Goal: Information Seeking & Learning: Learn about a topic

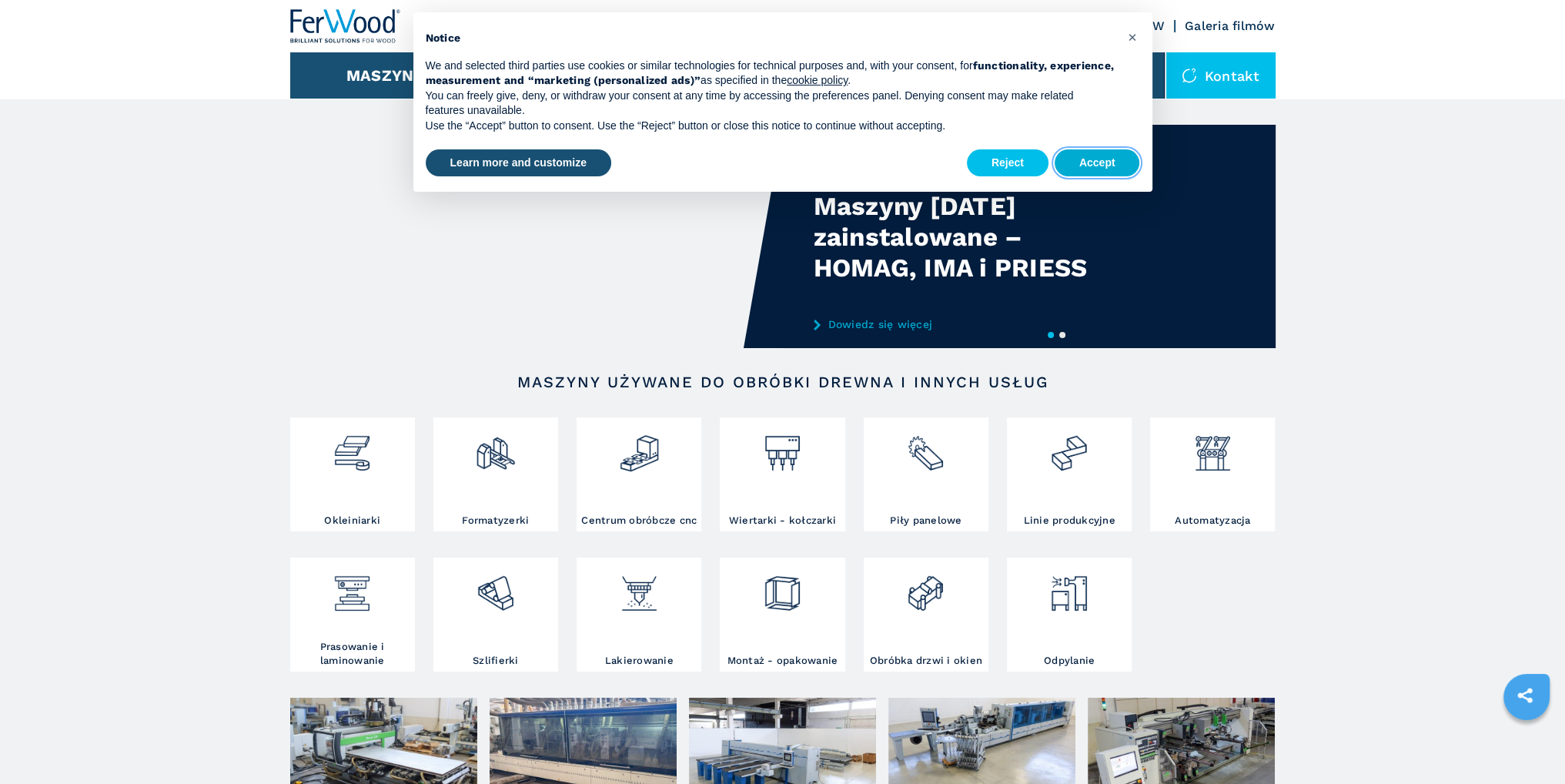
click at [1125, 165] on button "Accept" at bounding box center [1098, 163] width 86 height 28
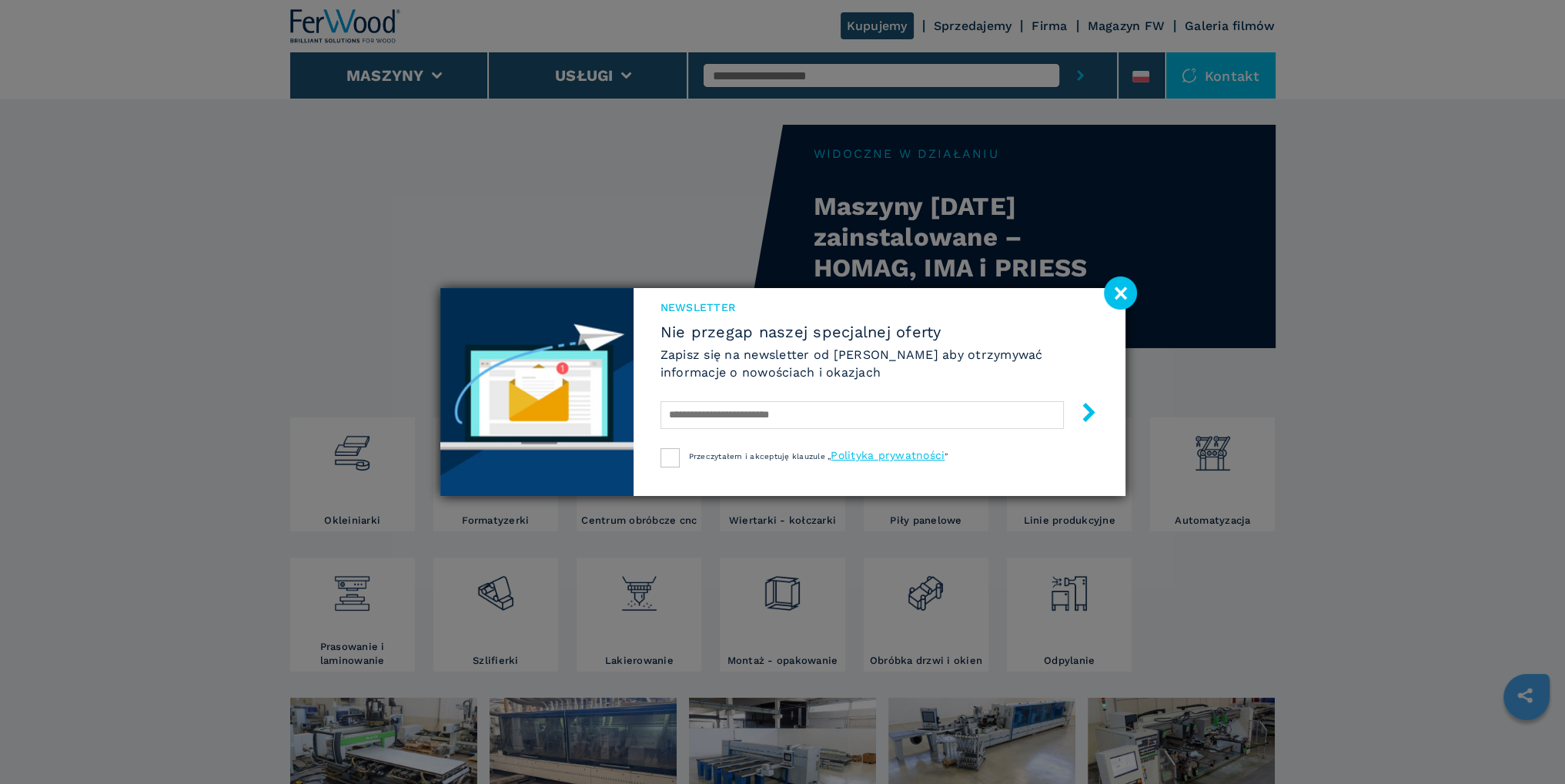
click at [1112, 290] on image at bounding box center [1120, 292] width 33 height 33
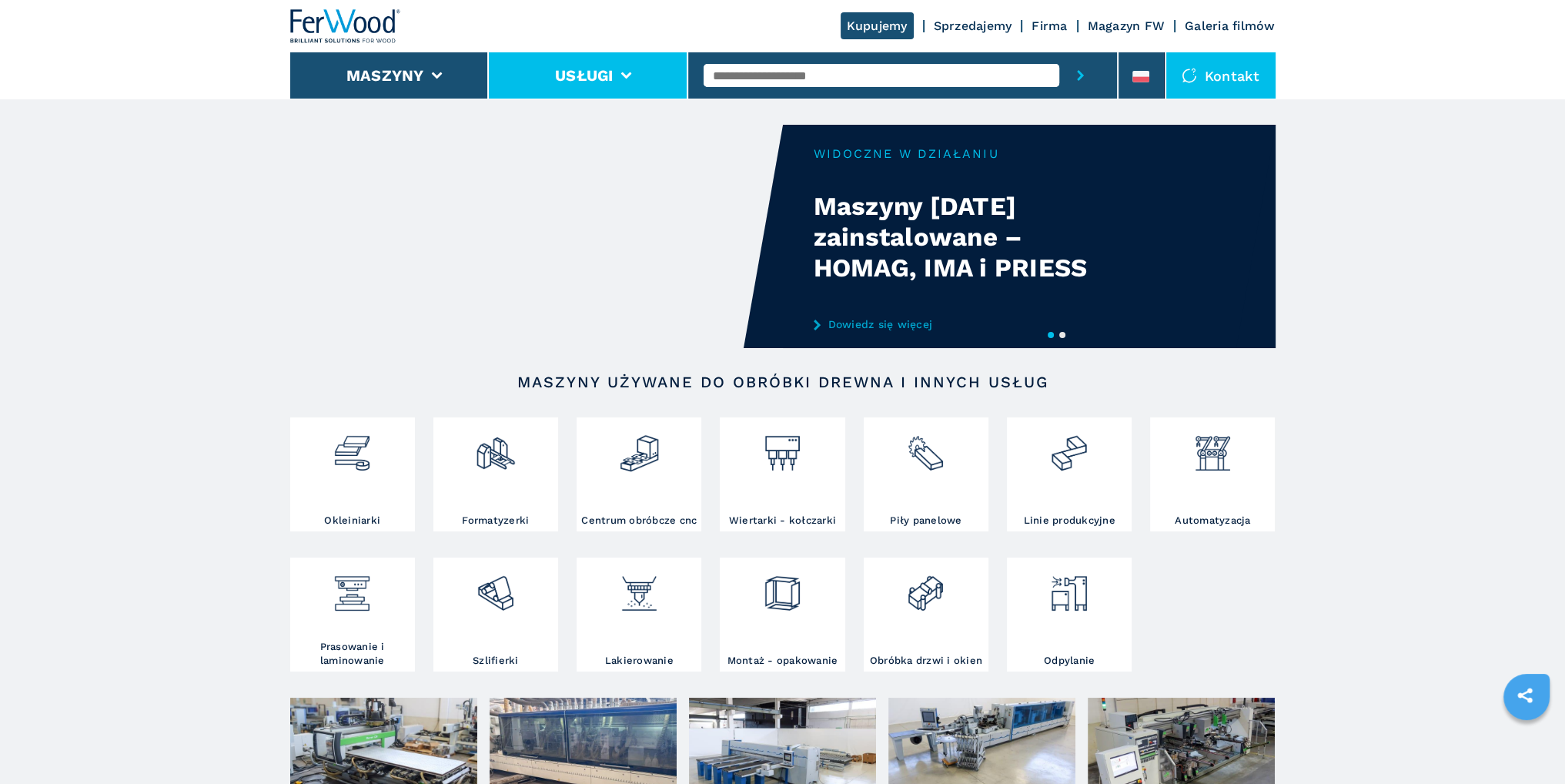
click at [561, 70] on button "Usługi" at bounding box center [584, 75] width 59 height 19
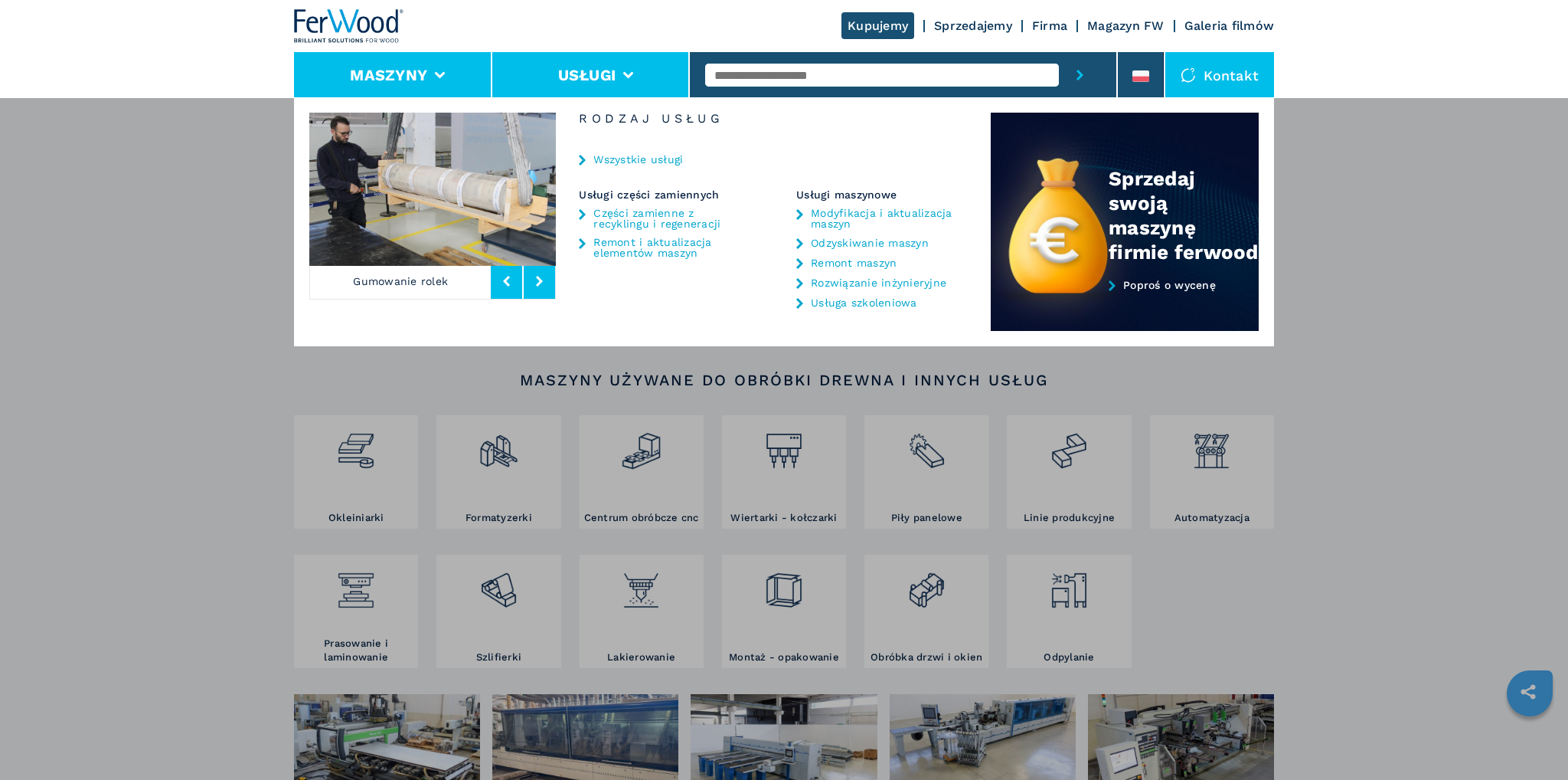
click at [434, 69] on li "Maszyny" at bounding box center [393, 76] width 198 height 46
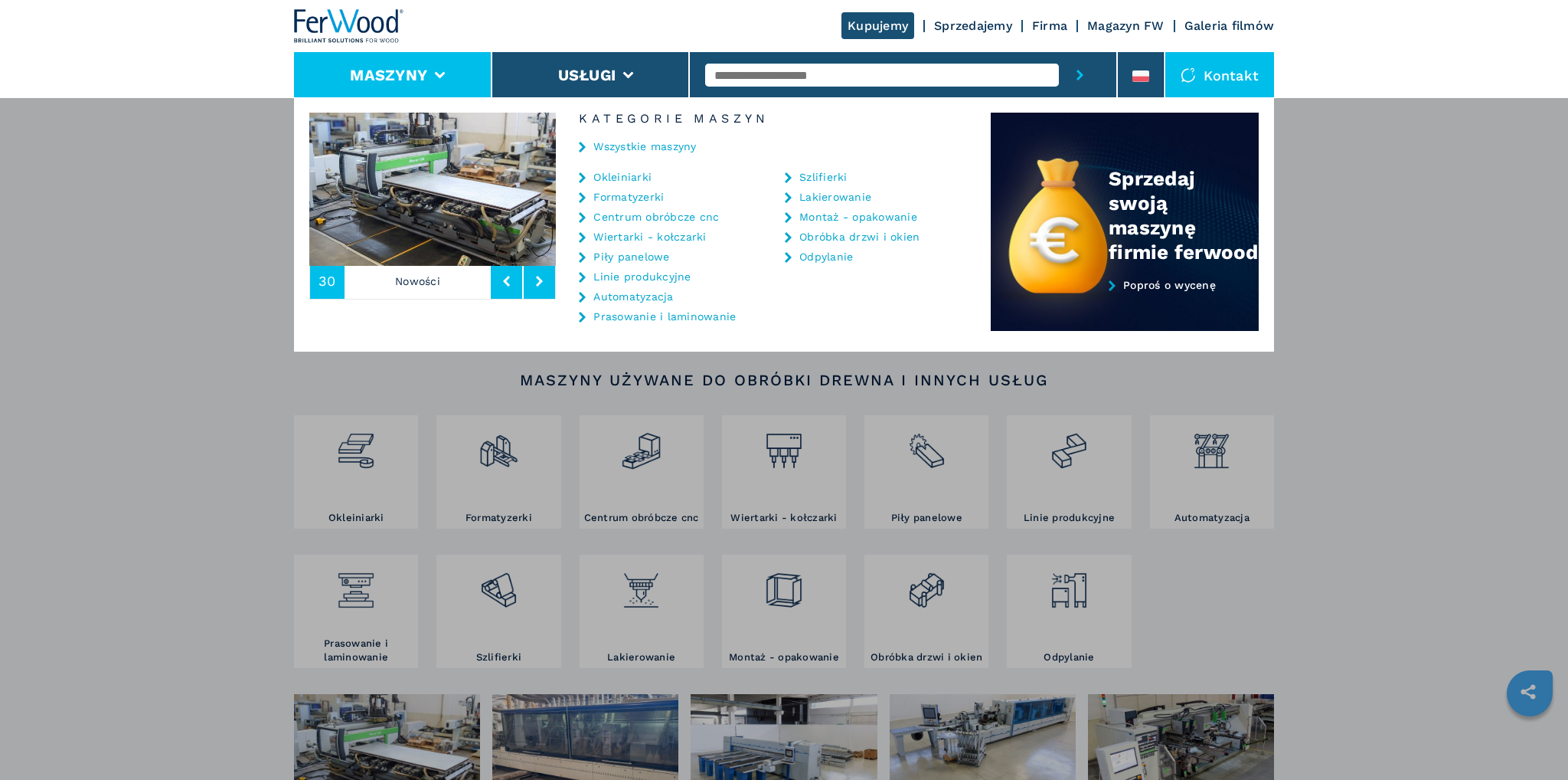
click at [669, 215] on link "Centrum obróbcze cnc" at bounding box center [656, 217] width 125 height 11
click at [650, 219] on link "Centrum obróbcze cnc" at bounding box center [656, 217] width 125 height 11
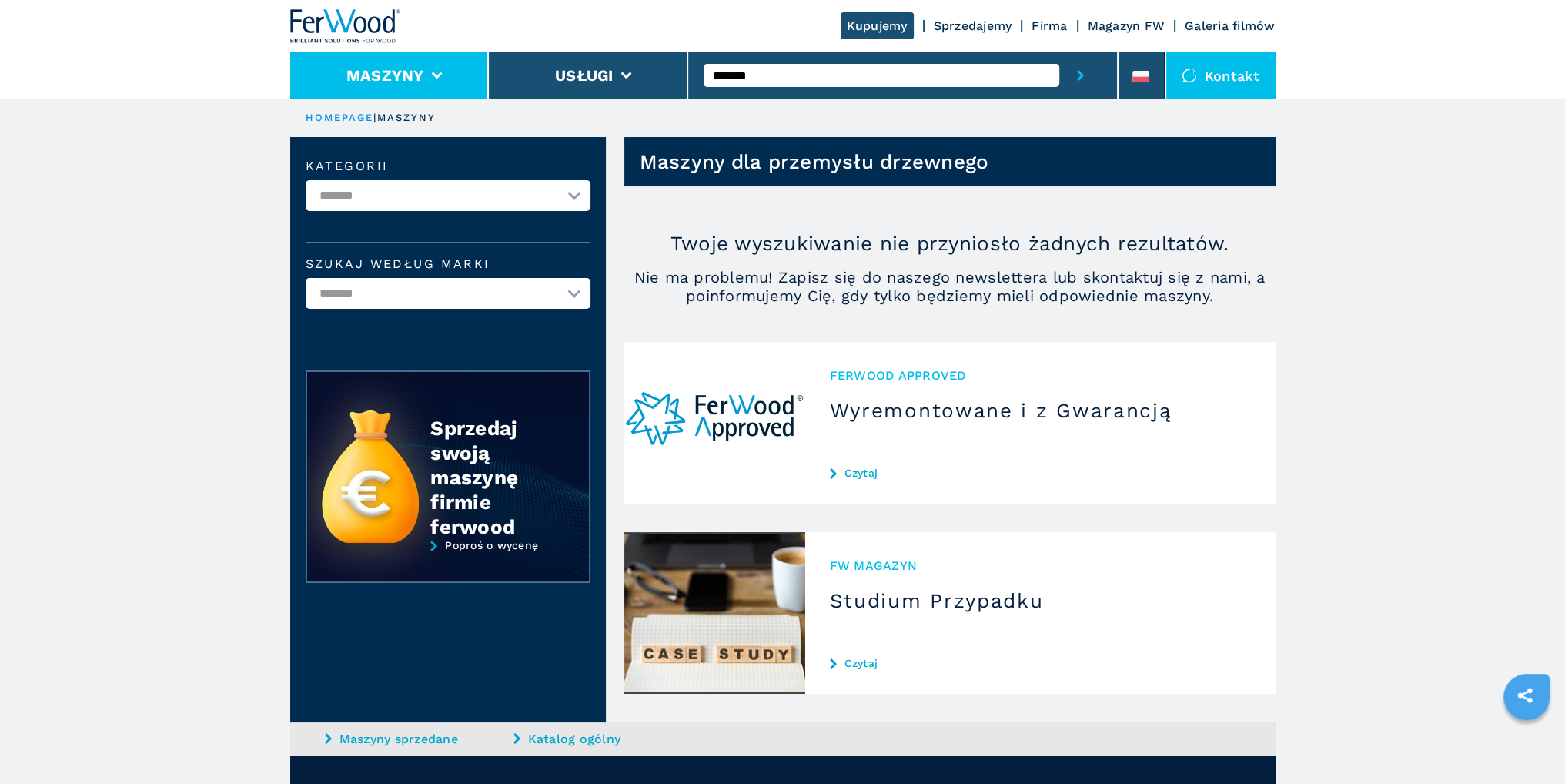
click at [440, 76] on icon at bounding box center [437, 76] width 11 height 7
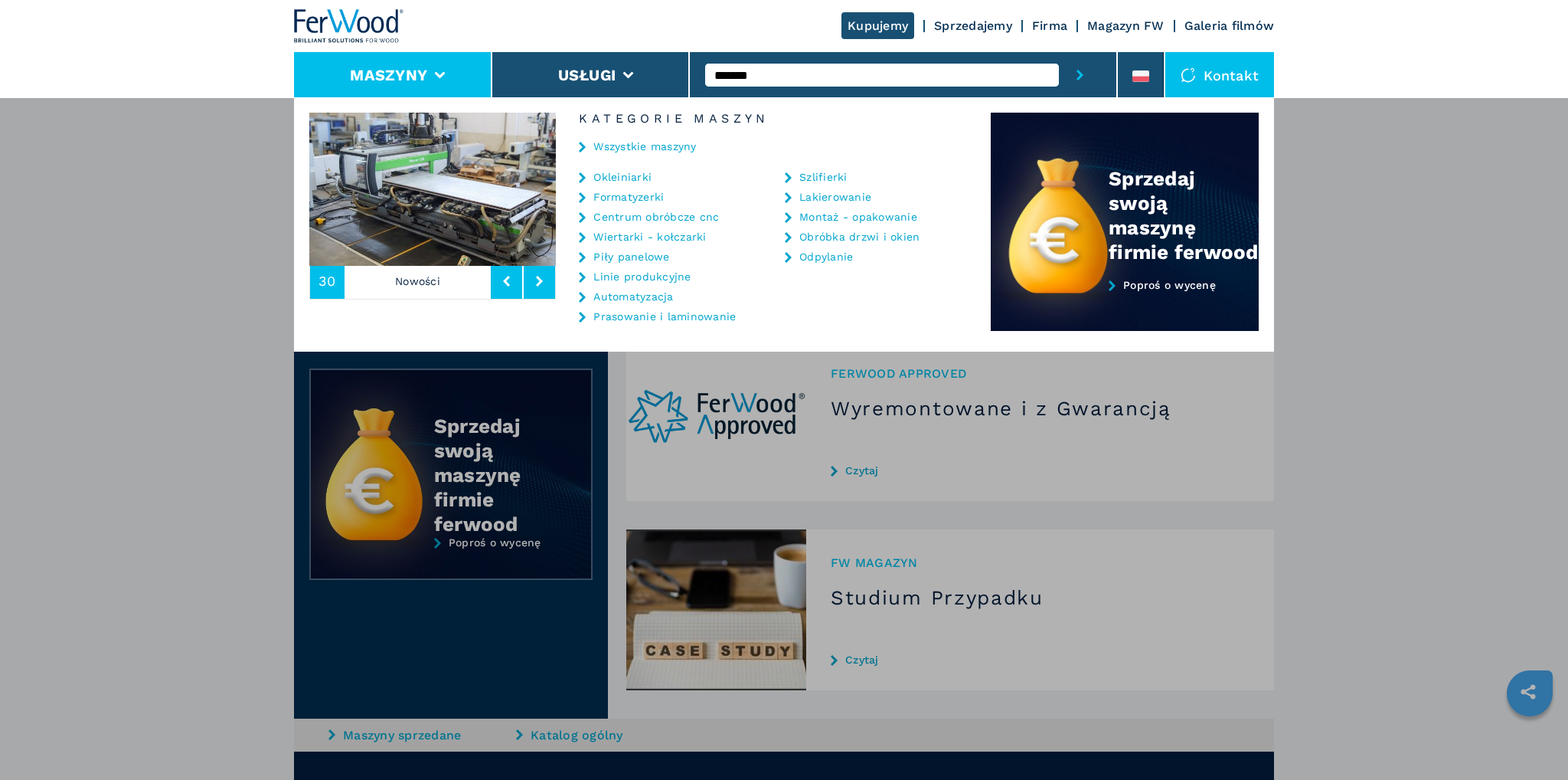
click at [582, 217] on icon at bounding box center [583, 218] width 7 height 11
click at [625, 219] on link "Centrum obróbcze cnc" at bounding box center [656, 217] width 125 height 11
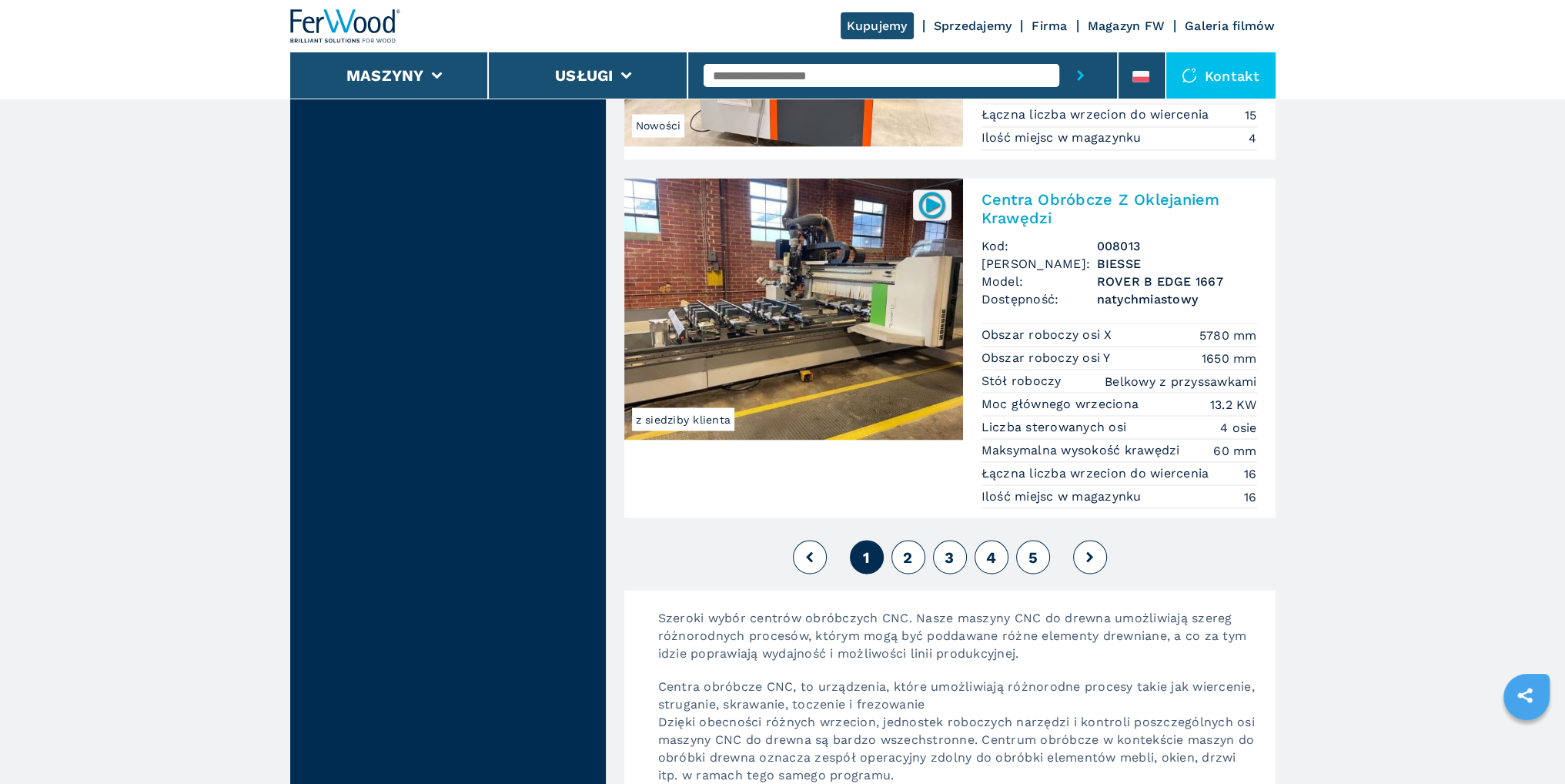
scroll to position [4095, 0]
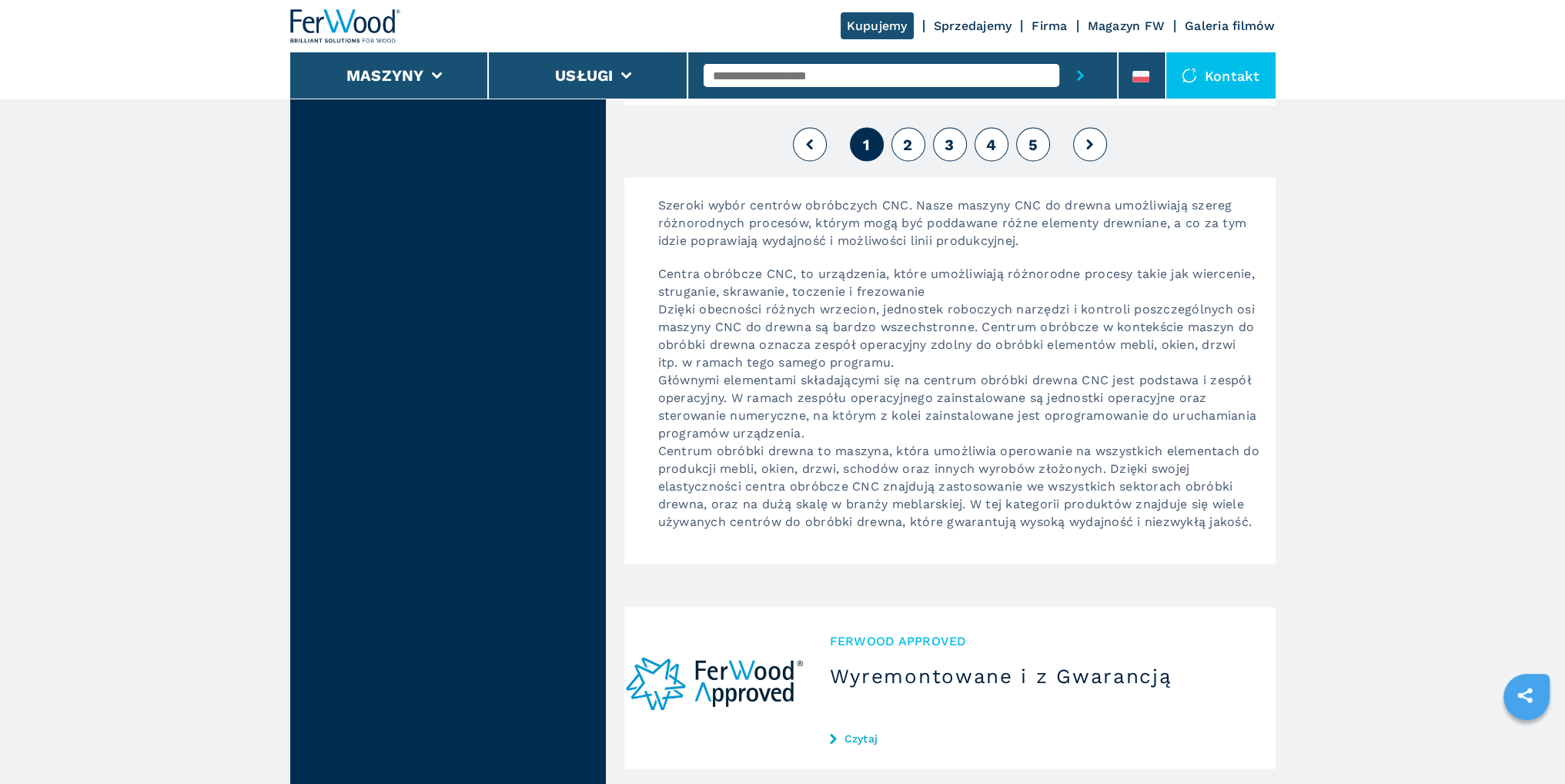
click at [906, 136] on span "2" at bounding box center [908, 145] width 9 height 19
click at [900, 138] on button "2" at bounding box center [908, 145] width 34 height 34
click at [903, 139] on span "2" at bounding box center [908, 145] width 9 height 19
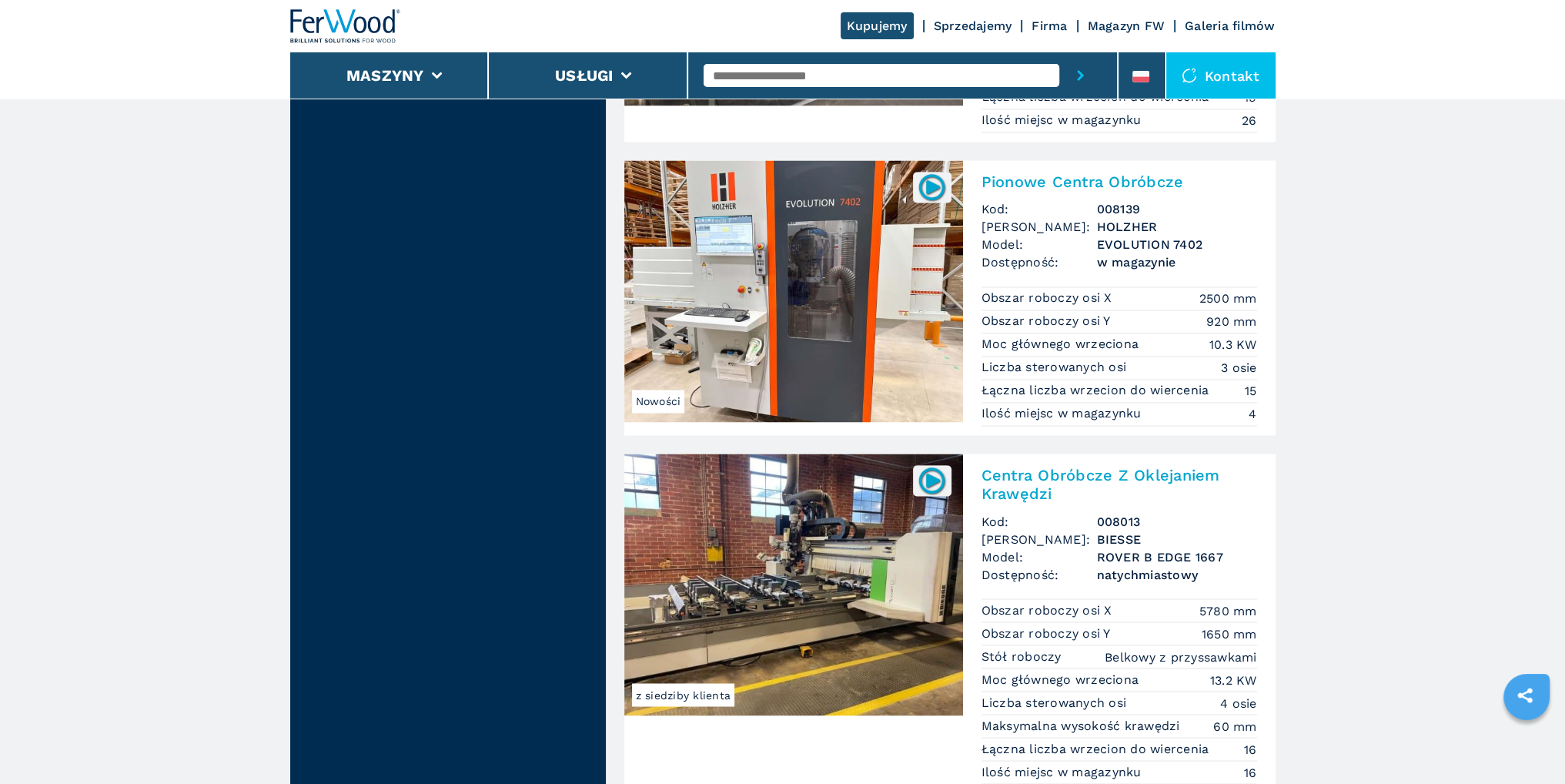
scroll to position [3402, 0]
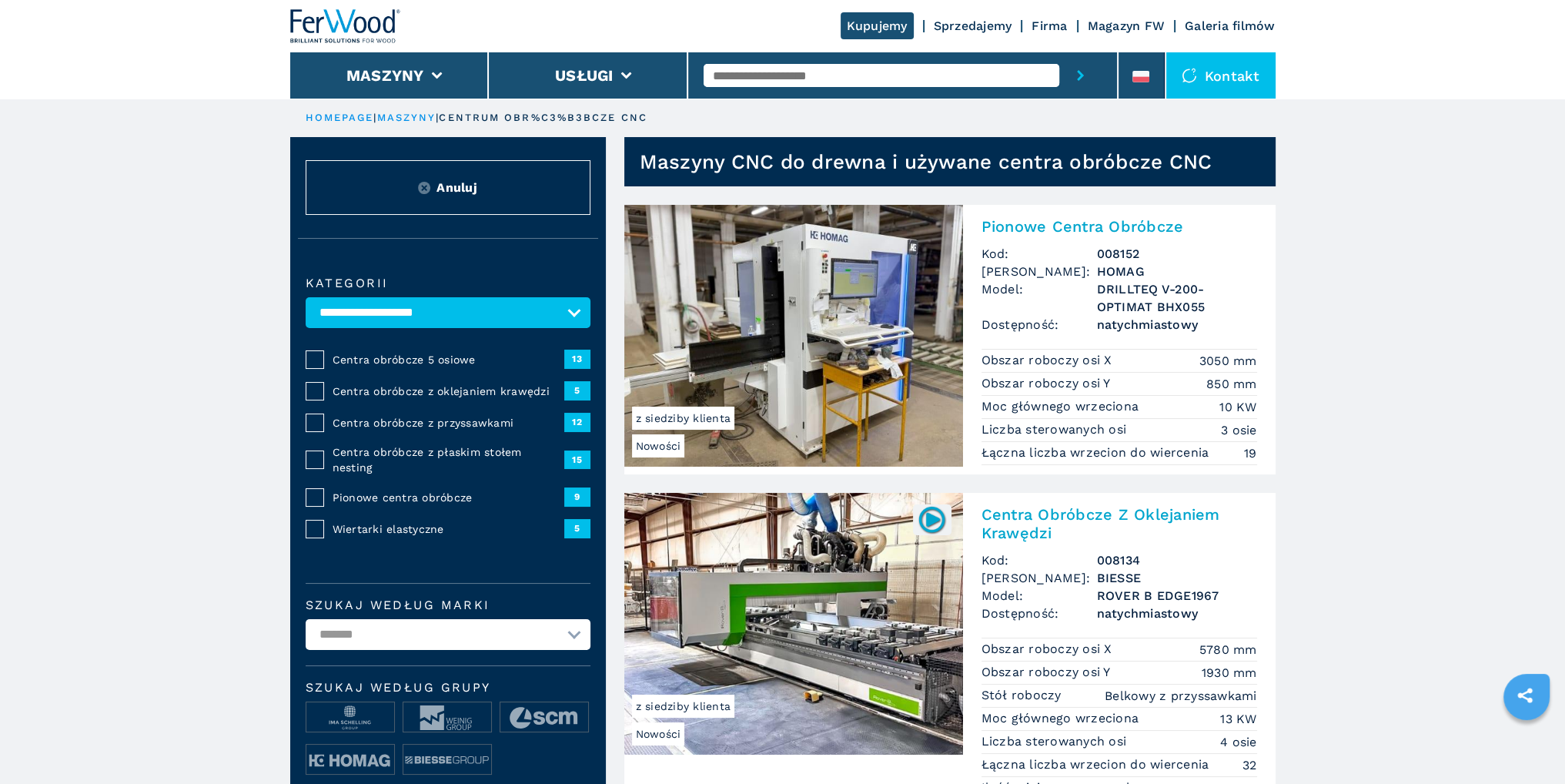
drag, startPoint x: 871, startPoint y: 161, endPoint x: 1346, endPoint y: 199, distance: 476.5
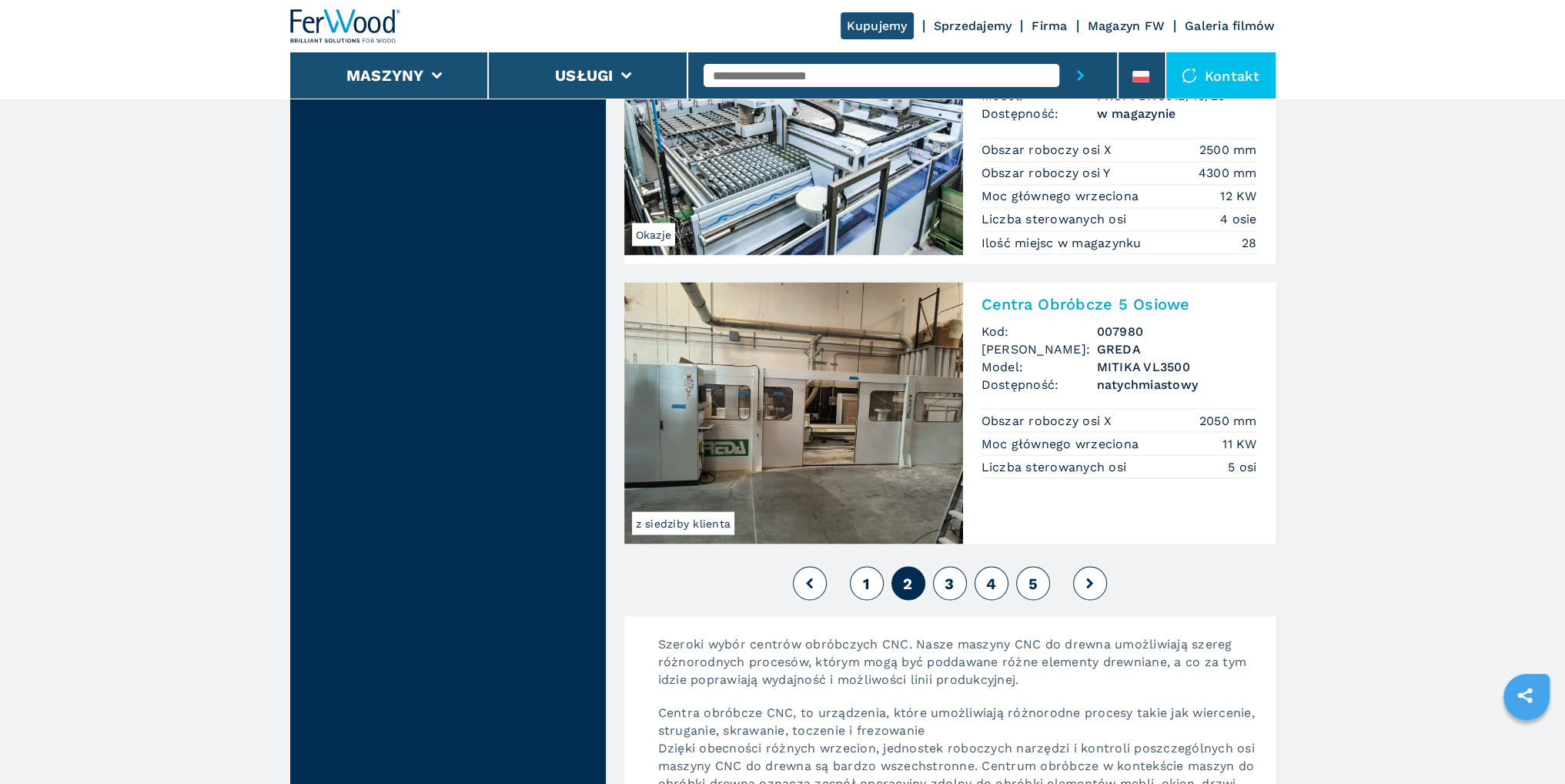
scroll to position [3849, 0]
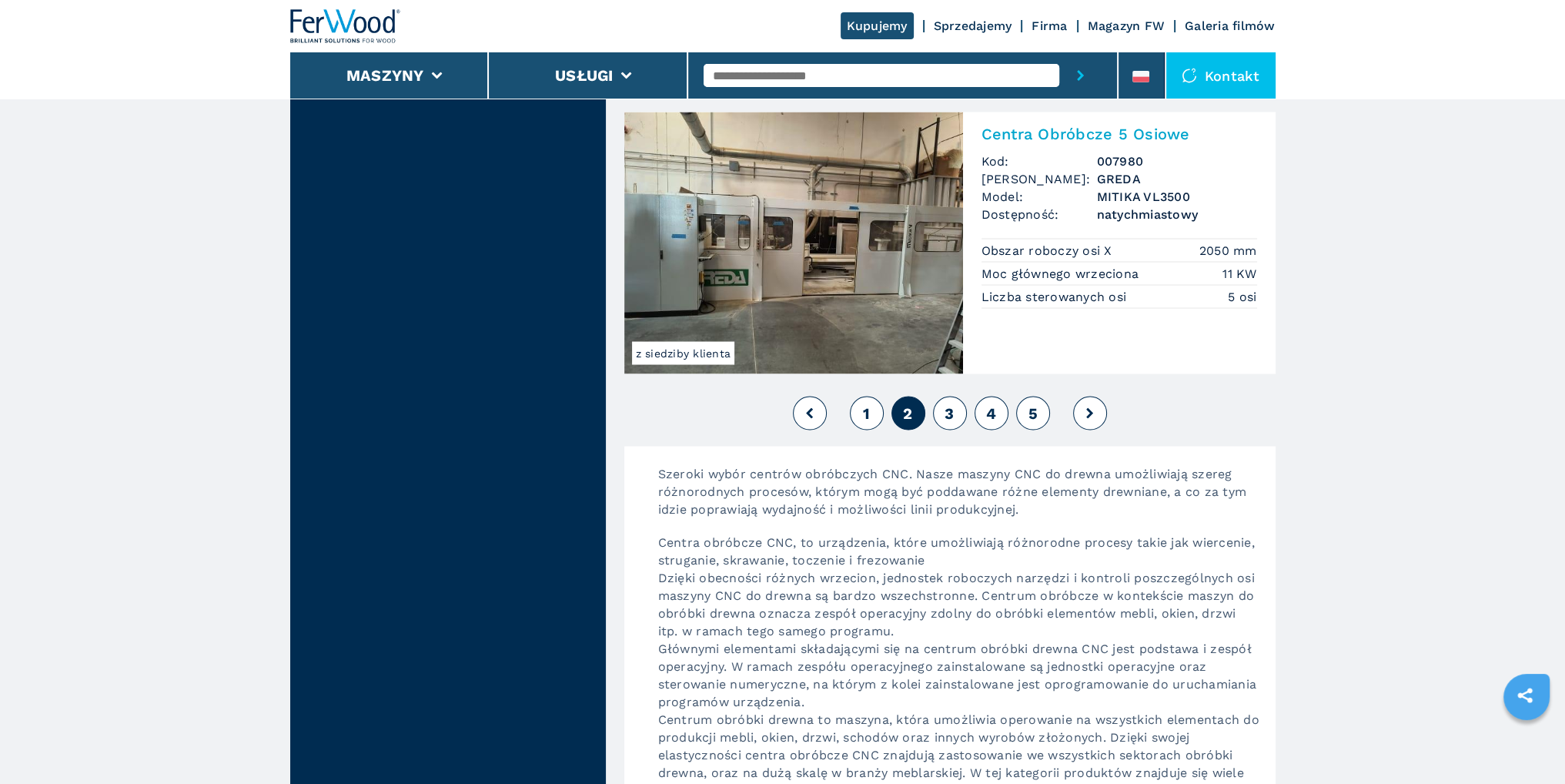
click at [952, 396] on button "3" at bounding box center [950, 413] width 34 height 34
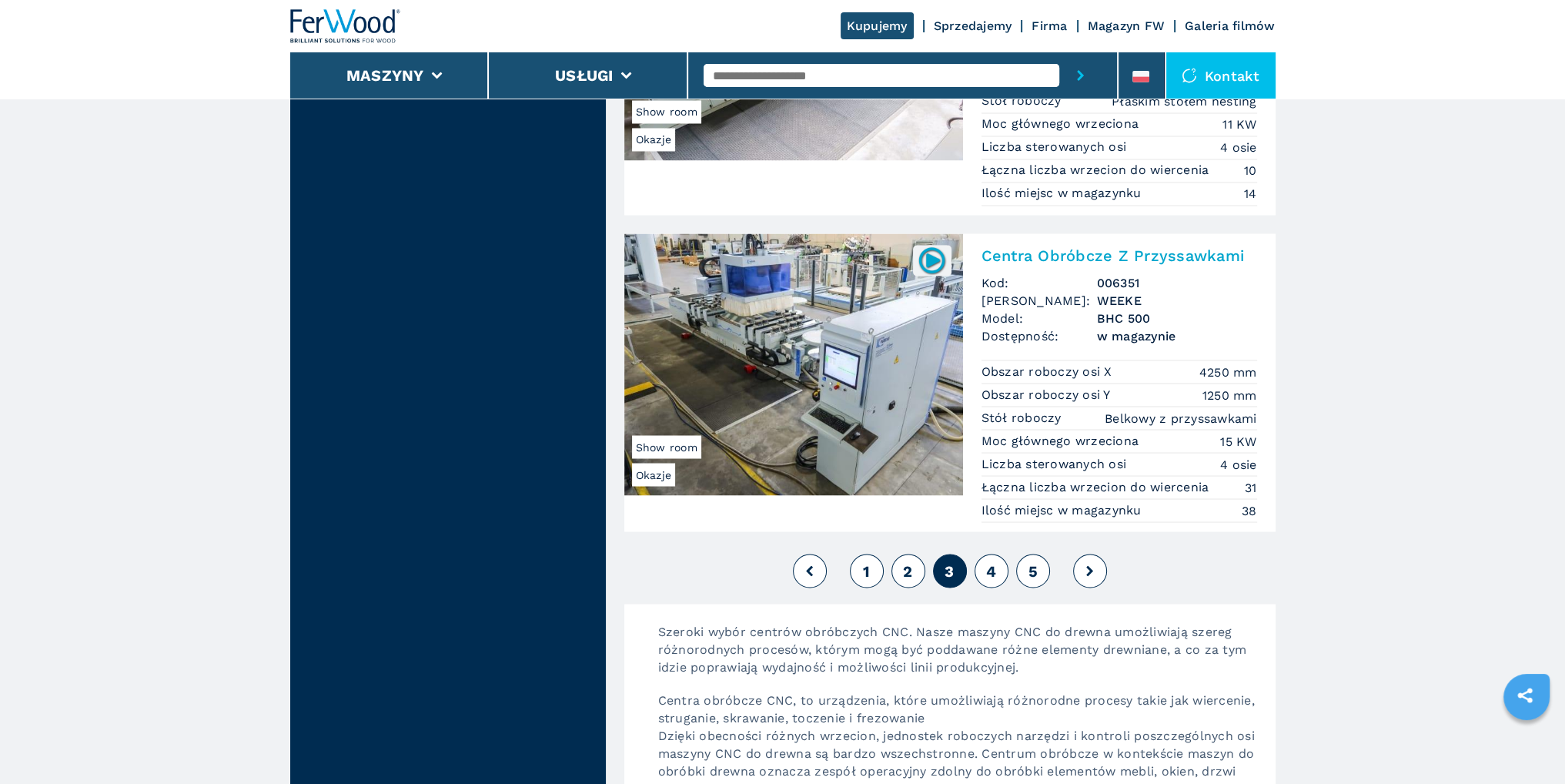
scroll to position [3772, 0]
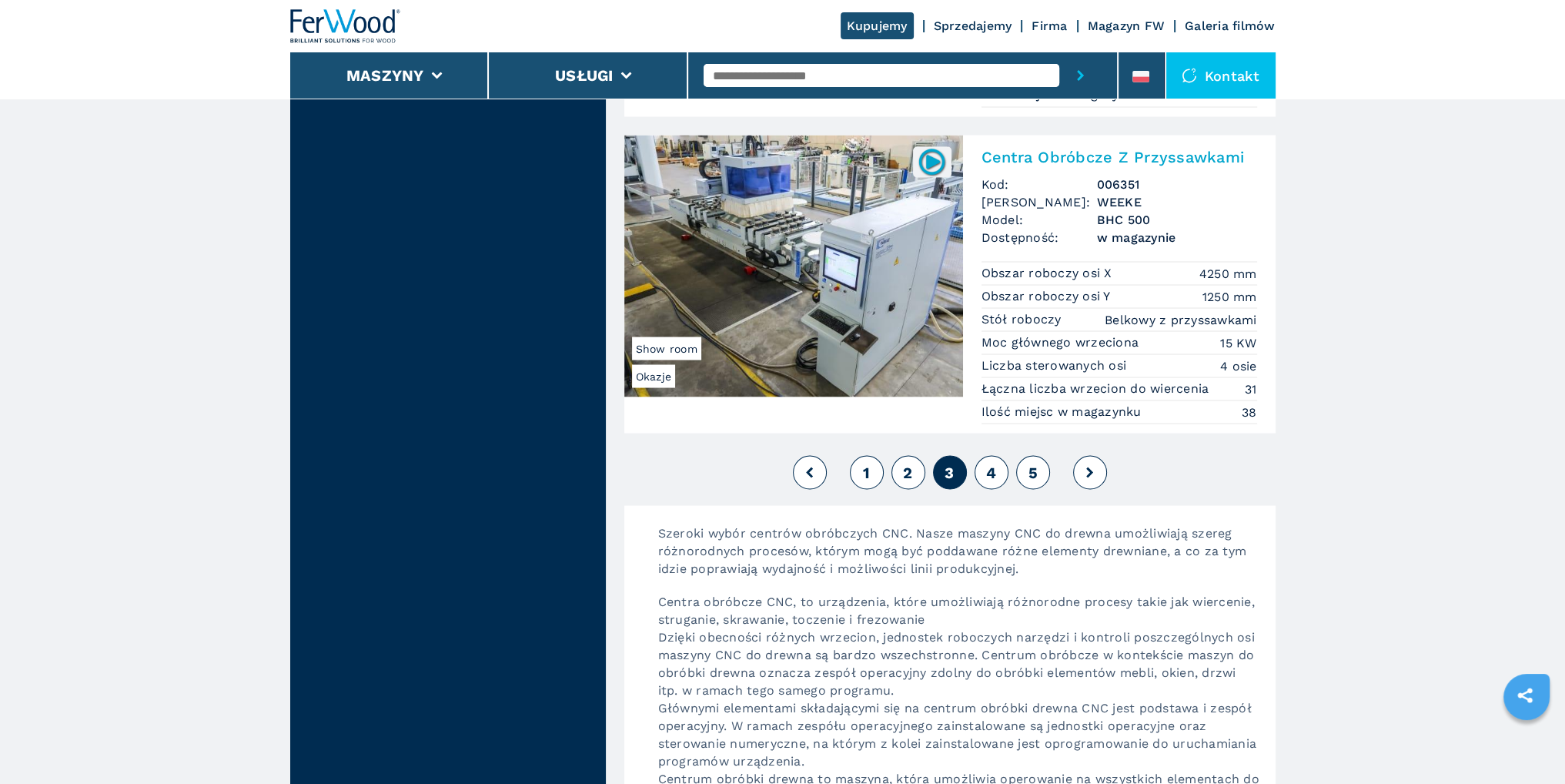
click at [991, 463] on span "4" at bounding box center [991, 471] width 10 height 19
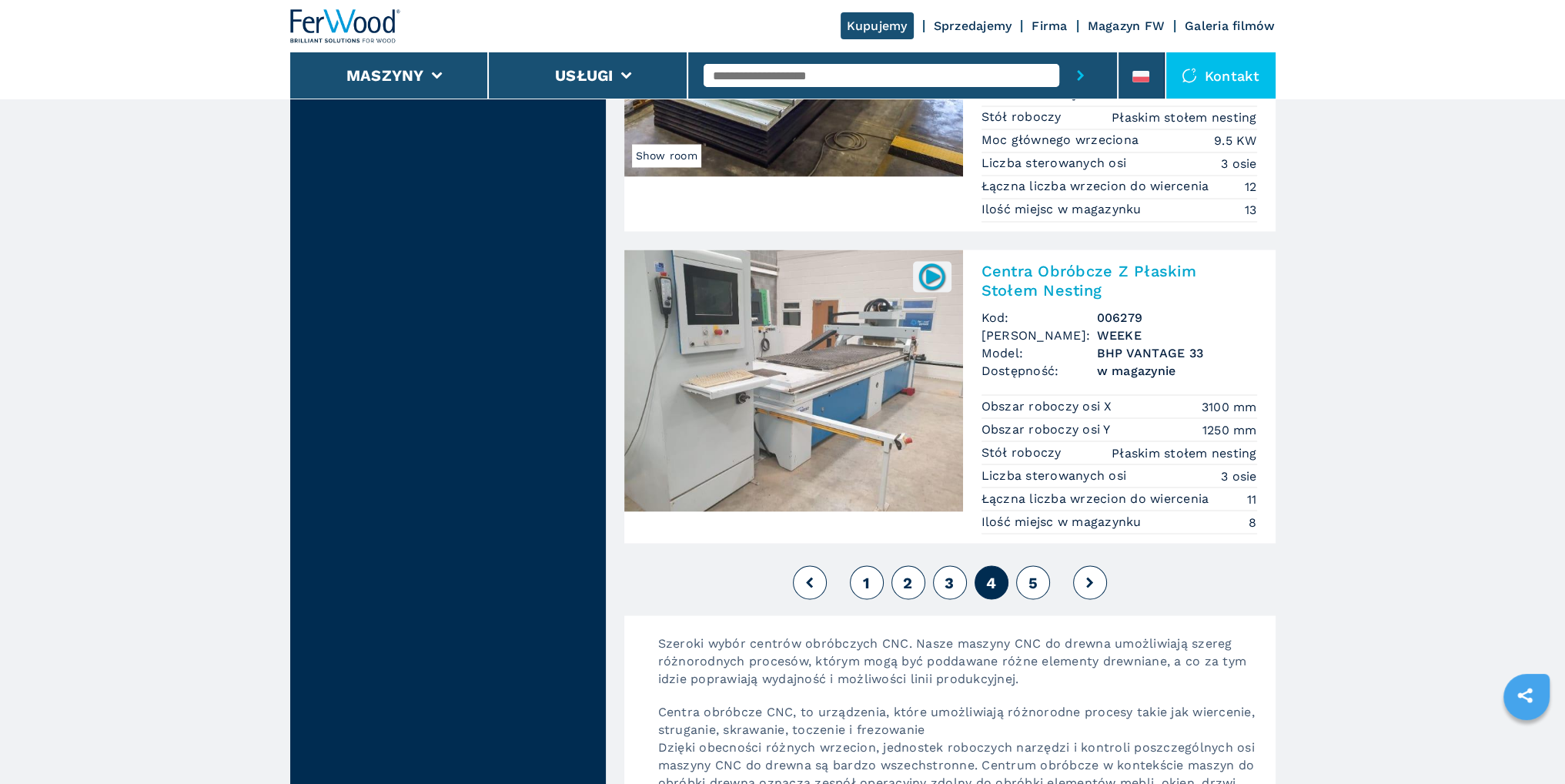
scroll to position [3695, 0]
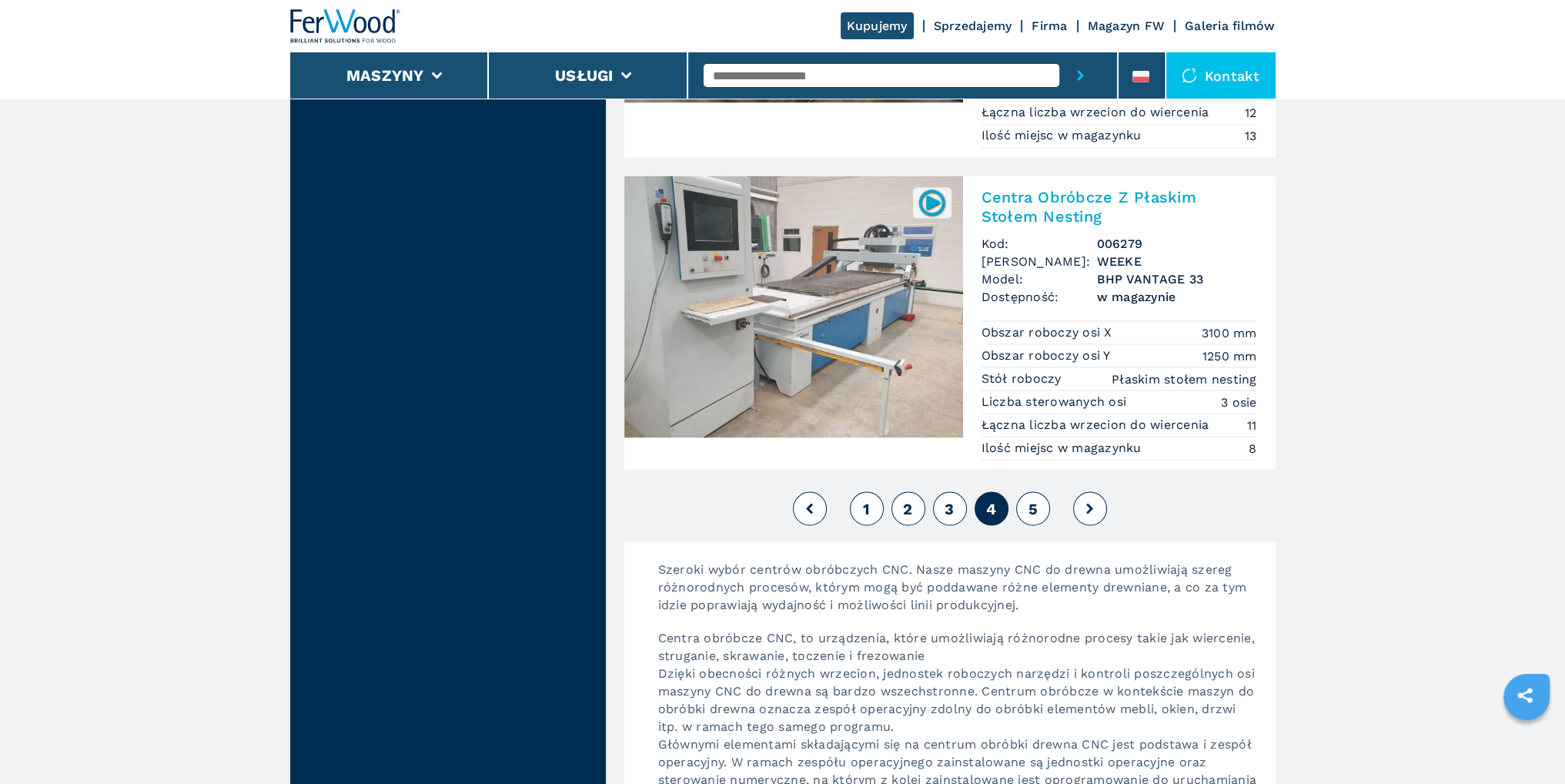
click at [1029, 503] on span "5" at bounding box center [1033, 508] width 9 height 19
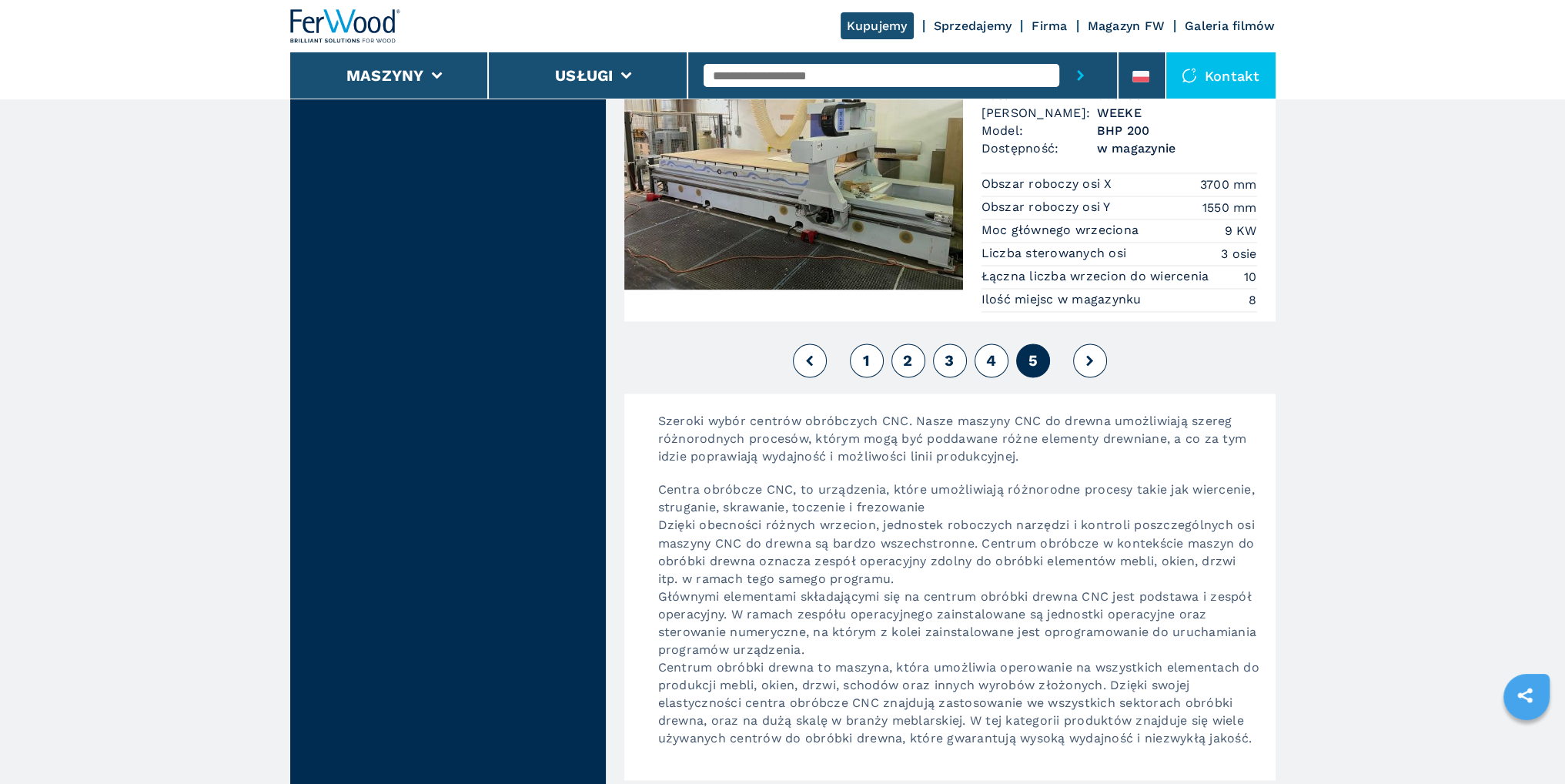
scroll to position [3387, 0]
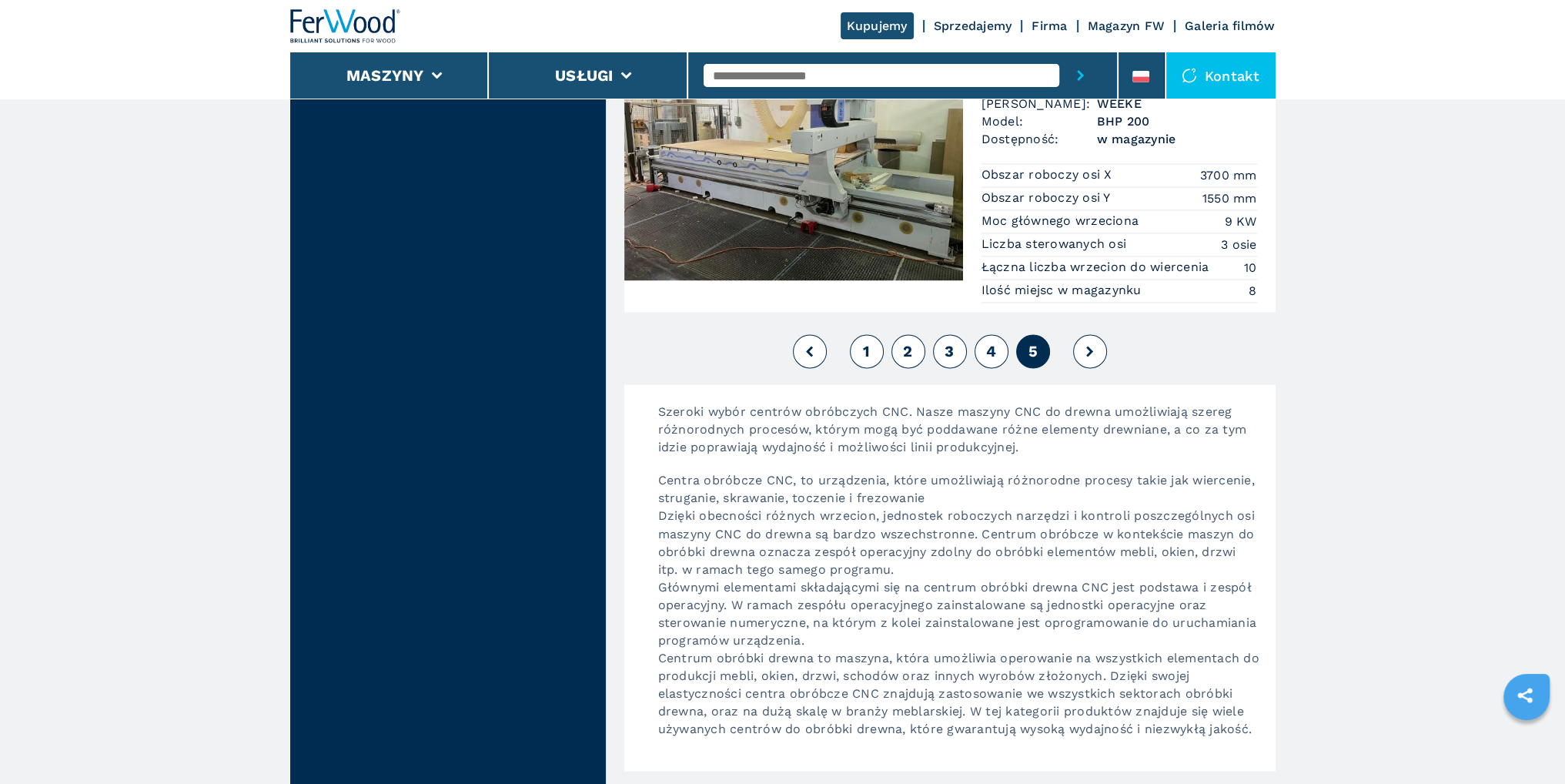
click at [1089, 346] on icon at bounding box center [1090, 351] width 7 height 11
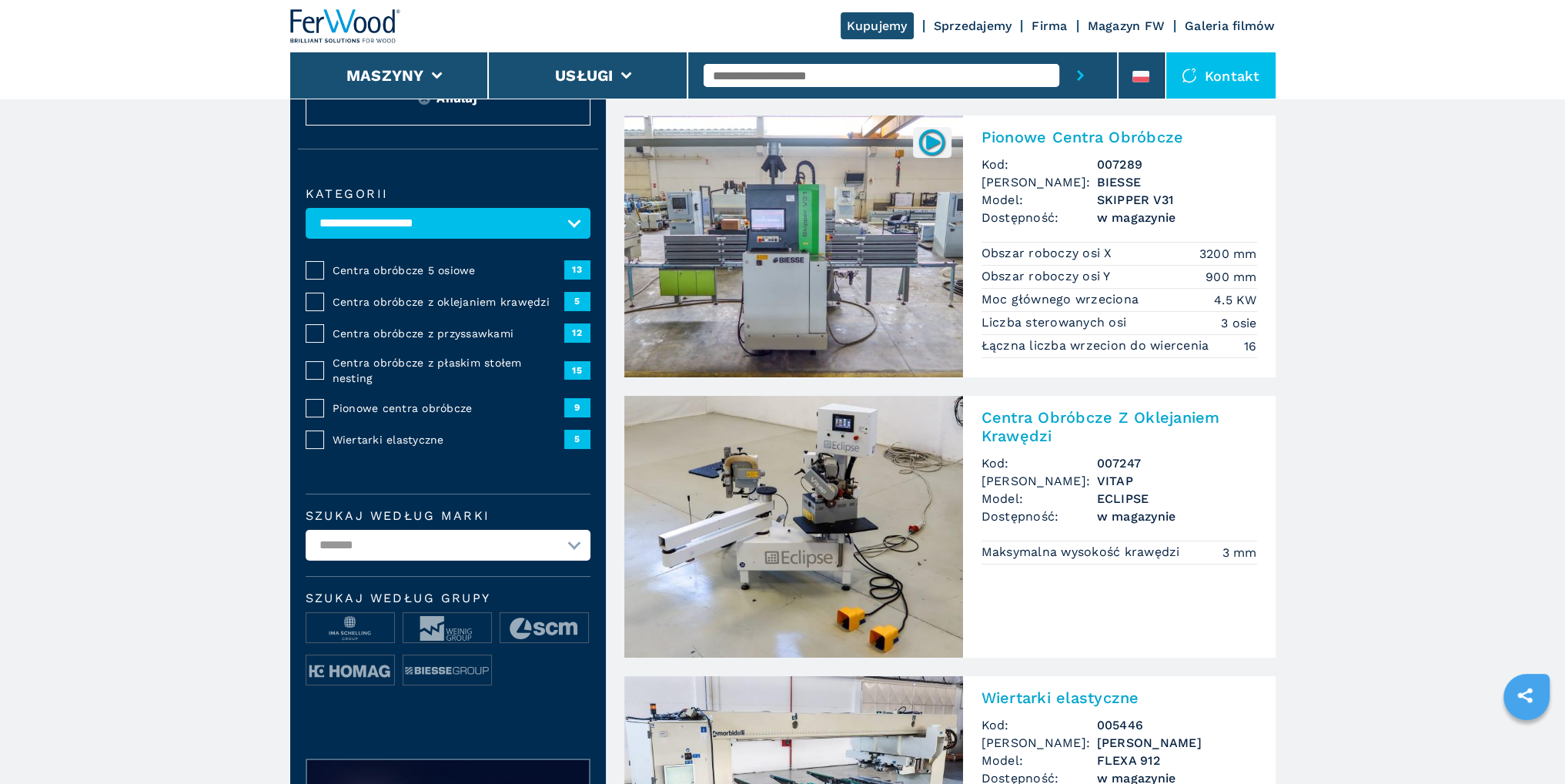
scroll to position [0, 0]
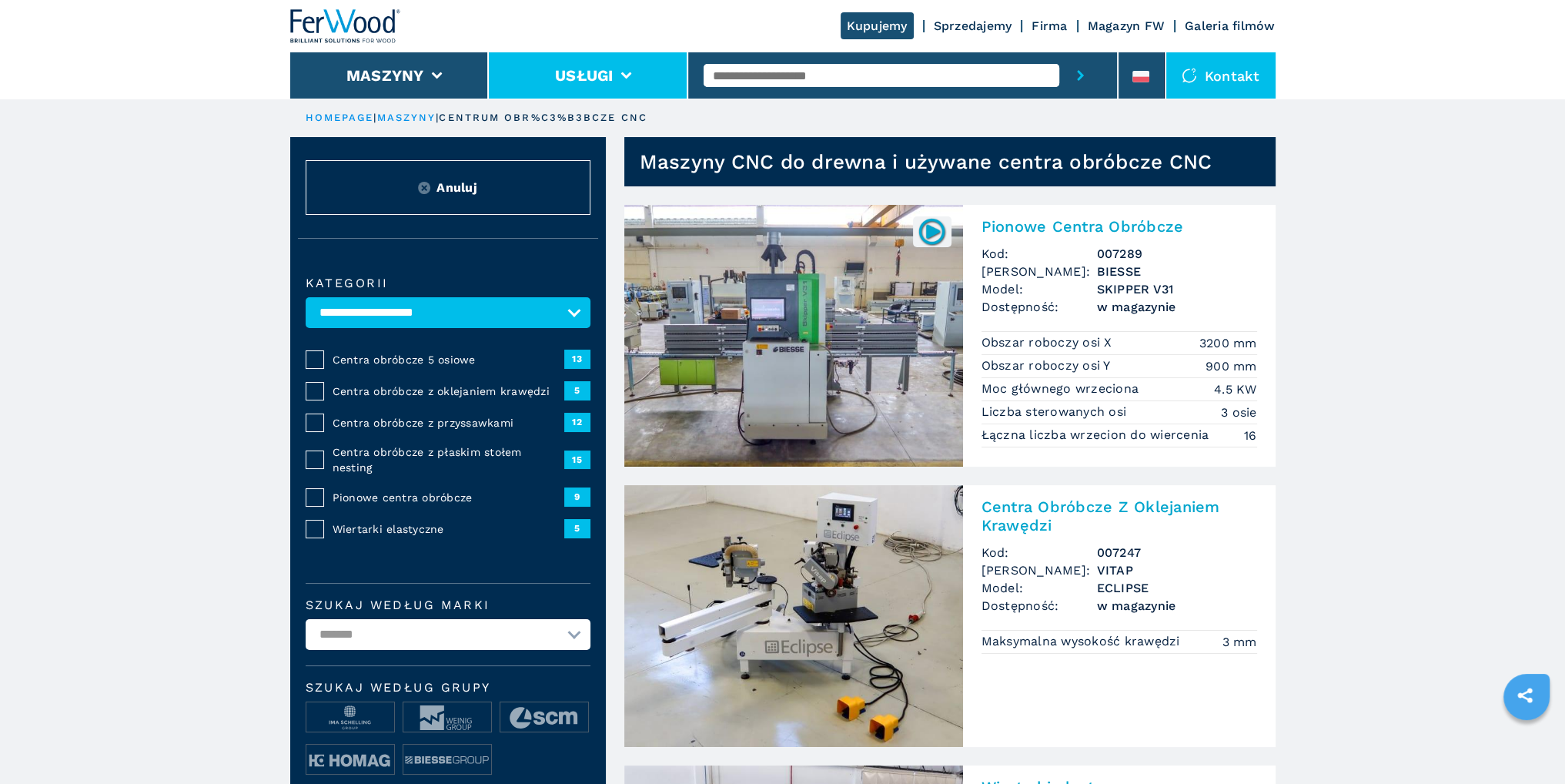
click at [586, 71] on button "Usługi" at bounding box center [584, 75] width 59 height 19
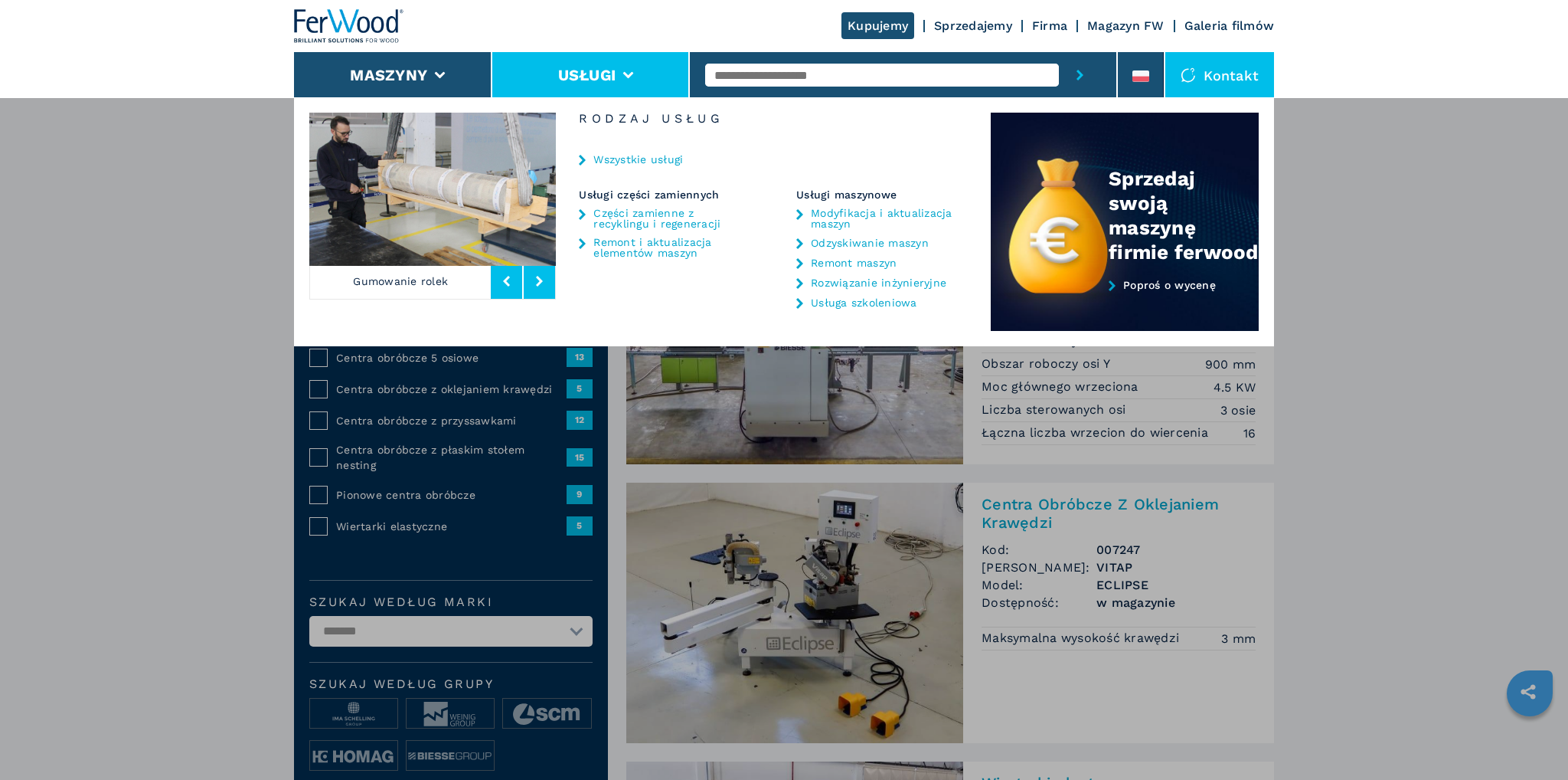
click at [652, 219] on link "Części zamienne z recyklingu i regeneracji" at bounding box center [665, 219] width 143 height 21
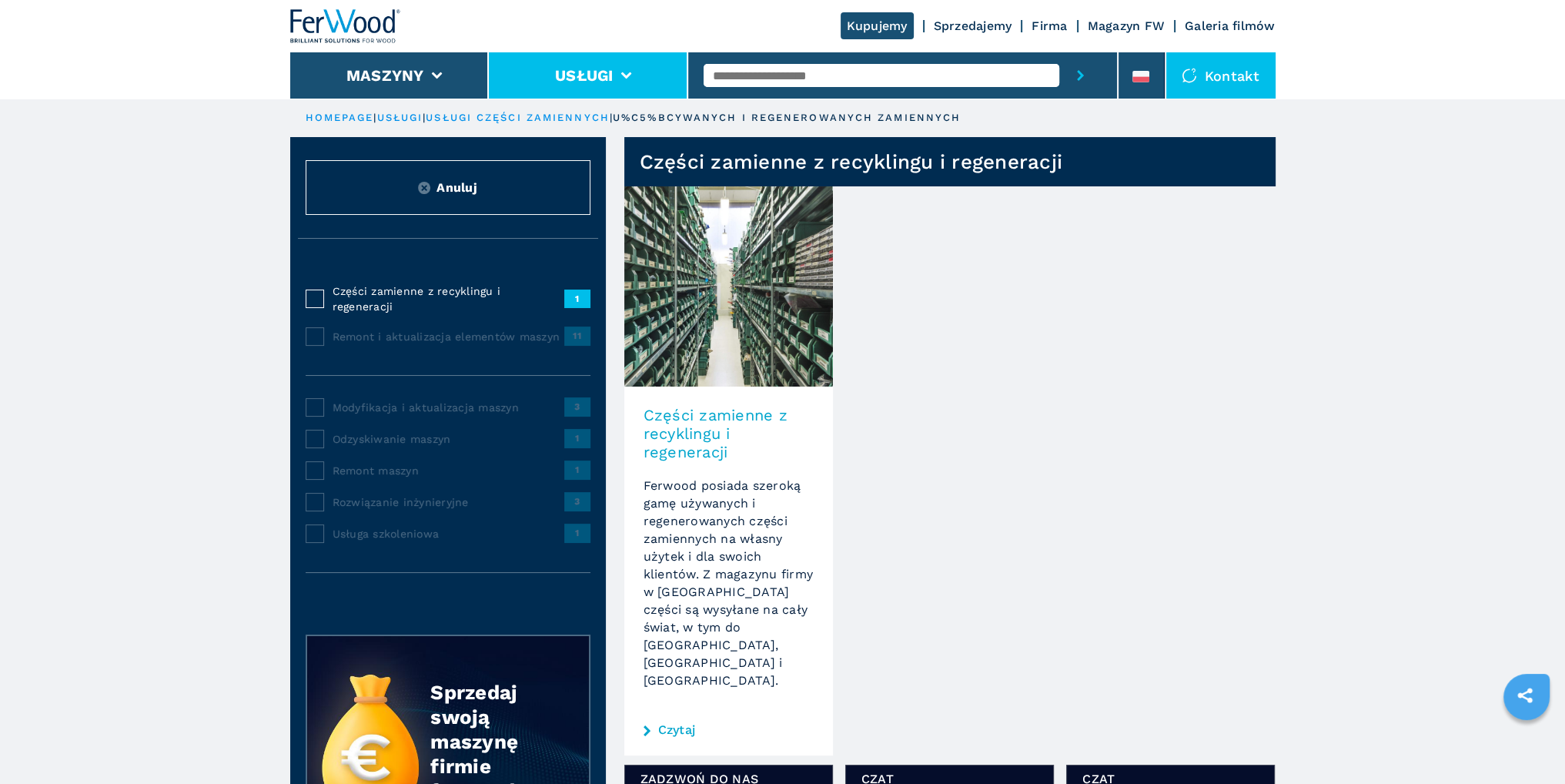
click at [594, 87] on li "Usługi" at bounding box center [588, 76] width 199 height 46
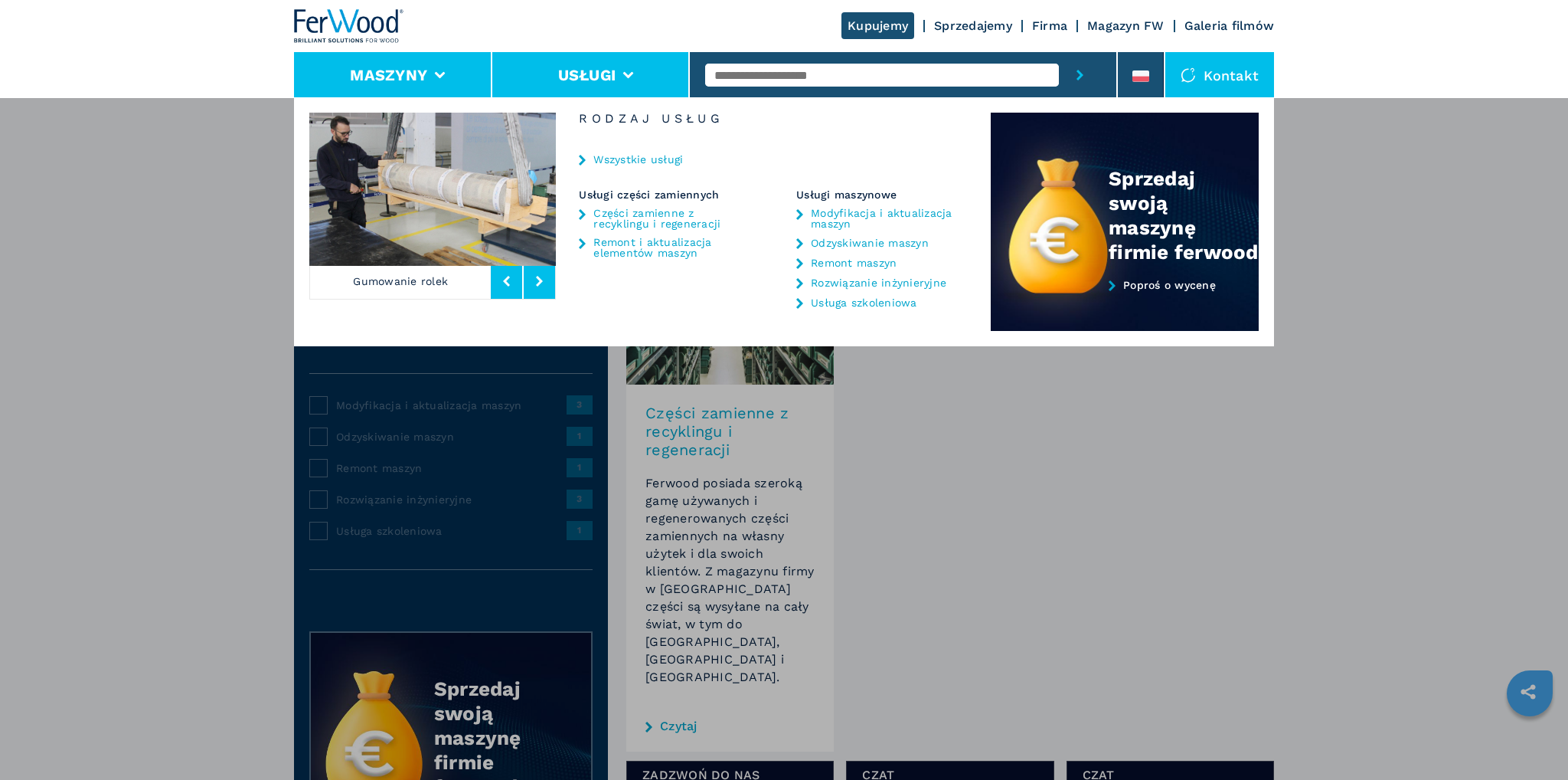
click at [422, 66] on button "Maszyny" at bounding box center [388, 75] width 77 height 19
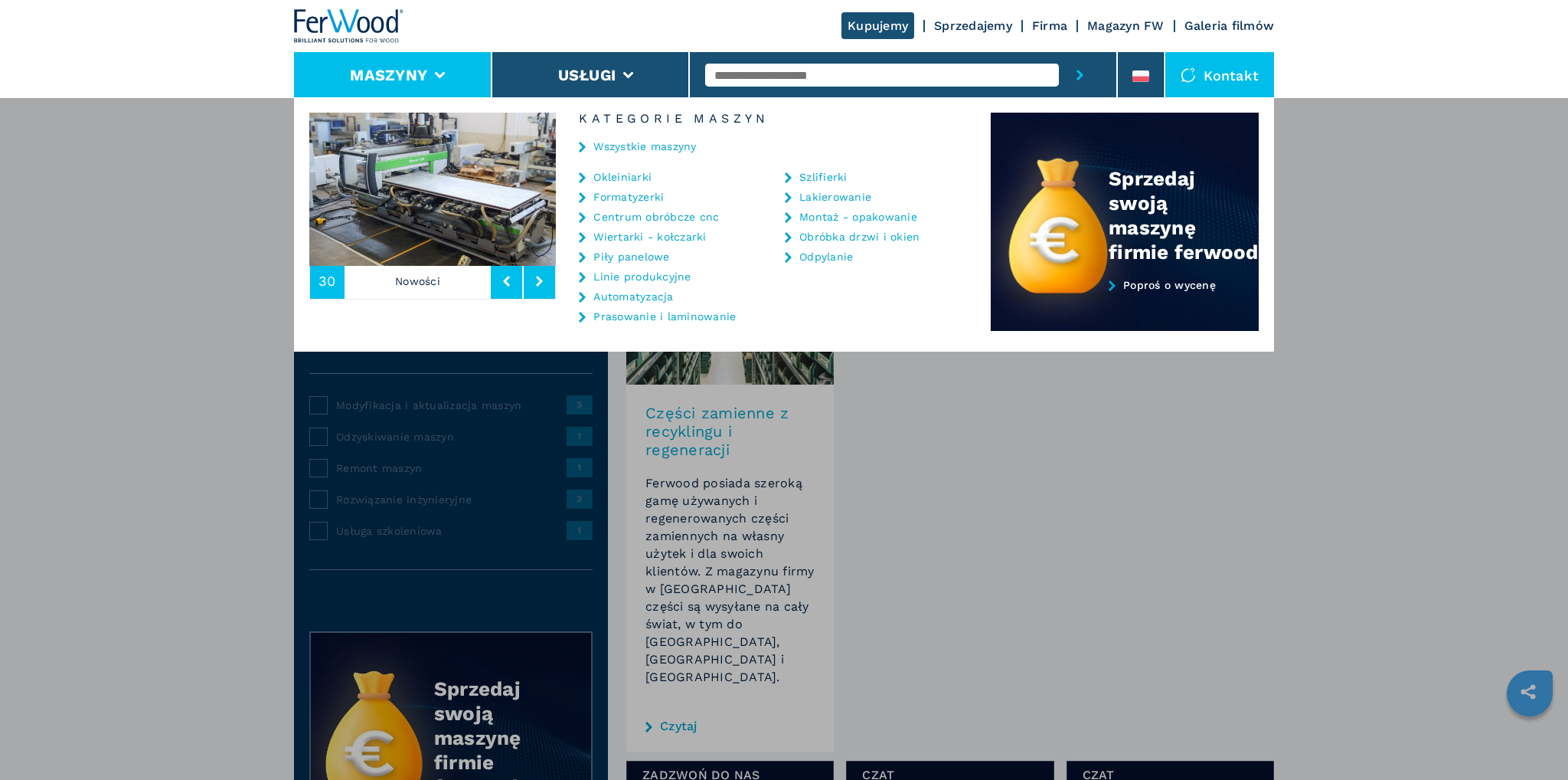
click at [1206, 20] on link "Galeria filmów" at bounding box center [1230, 26] width 91 height 14
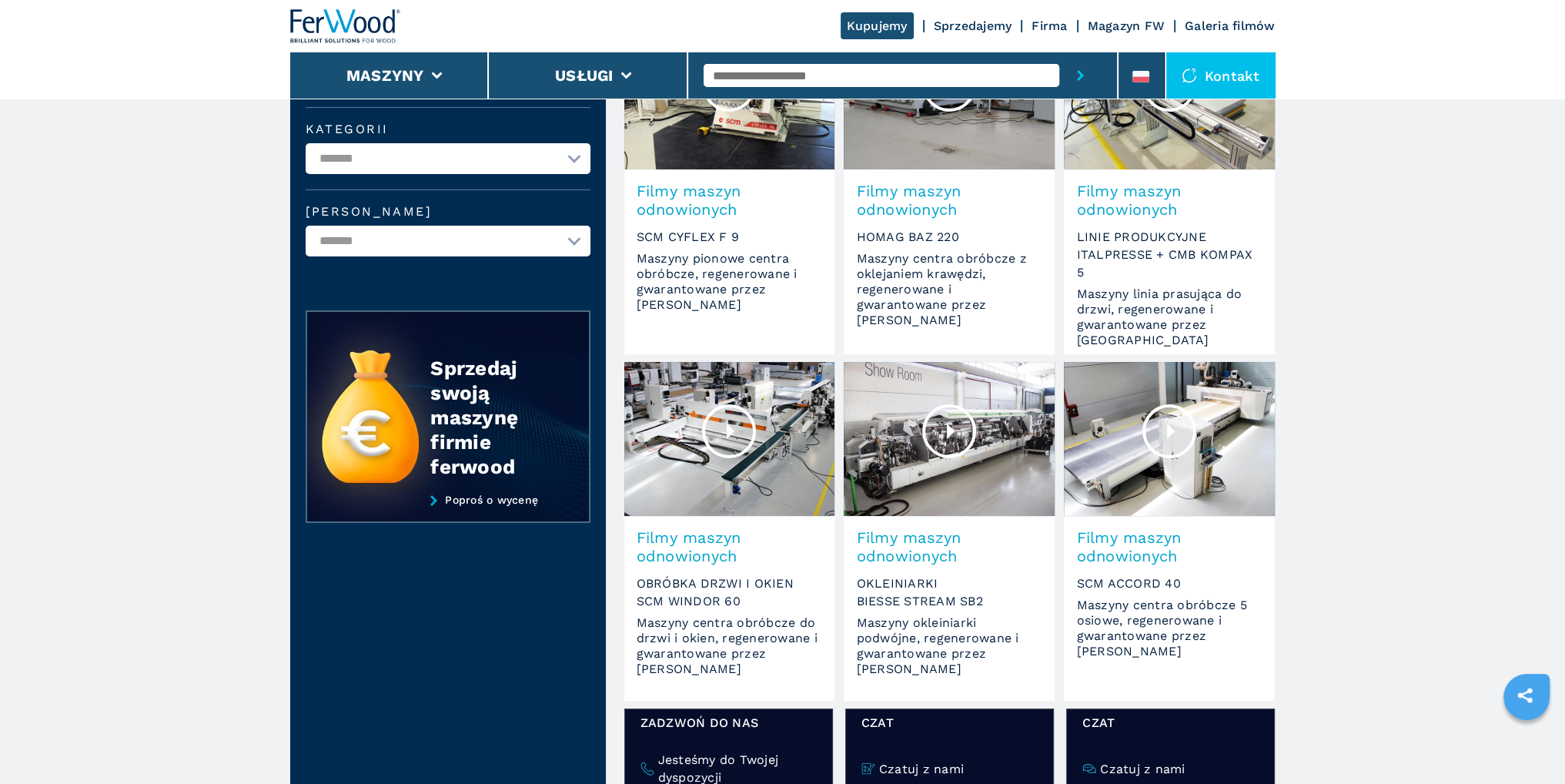
scroll to position [154, 0]
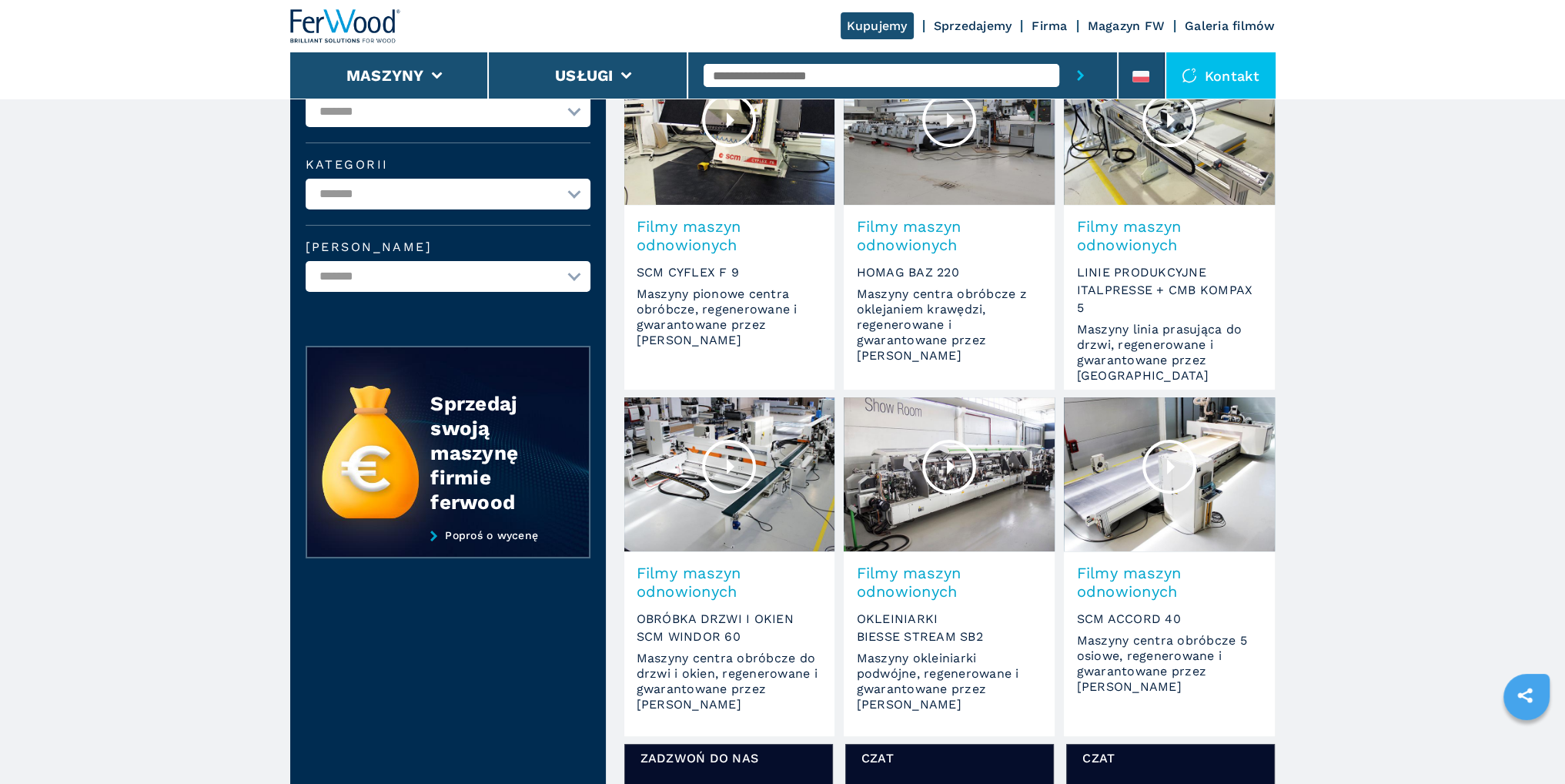
click at [944, 463] on div at bounding box center [950, 466] width 54 height 54
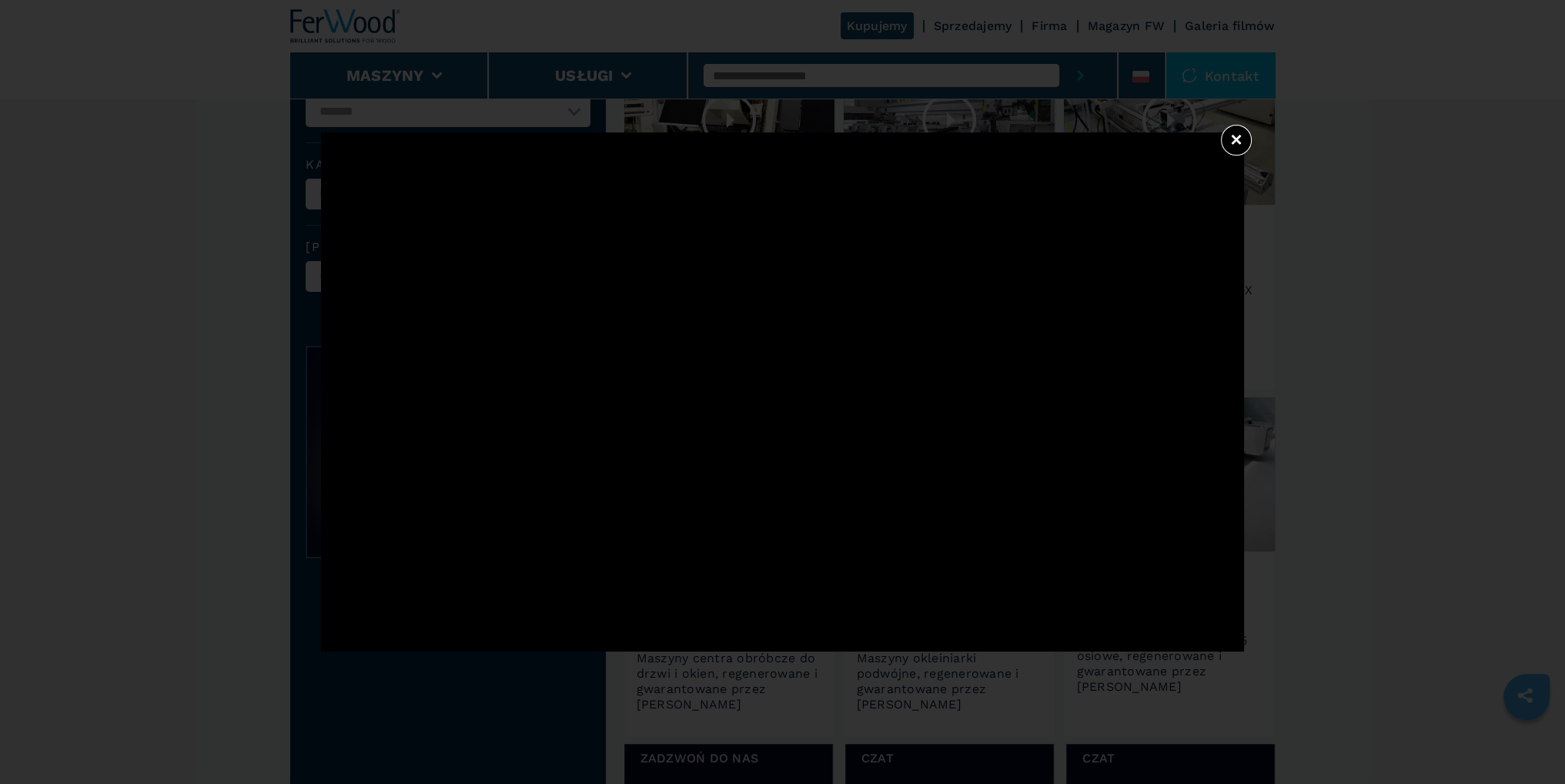
click at [1254, 142] on div "×" at bounding box center [783, 391] width 1538 height 519
click at [1251, 139] on button "×" at bounding box center [1236, 140] width 30 height 30
